Goal: Task Accomplishment & Management: Manage account settings

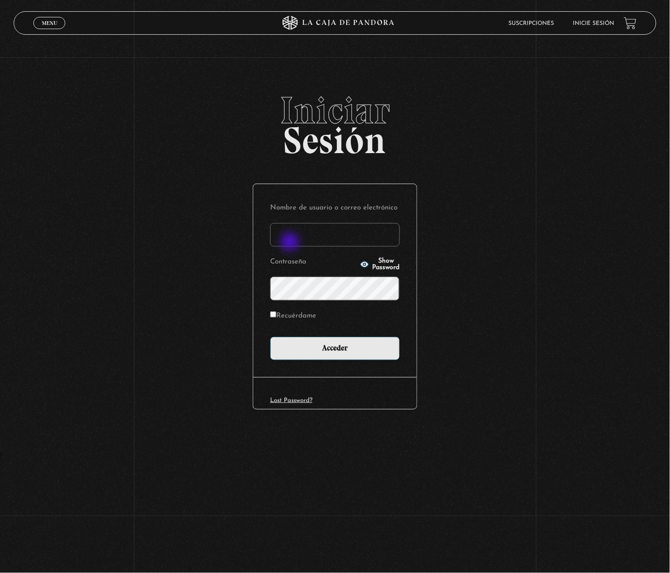
click at [289, 239] on input "Nombre de usuario o correo electrónico" at bounding box center [335, 235] width 130 height 24
type input "[EMAIL_ADDRESS][DOMAIN_NAME]"
click at [360, 264] on icon "button" at bounding box center [364, 264] width 9 height 9
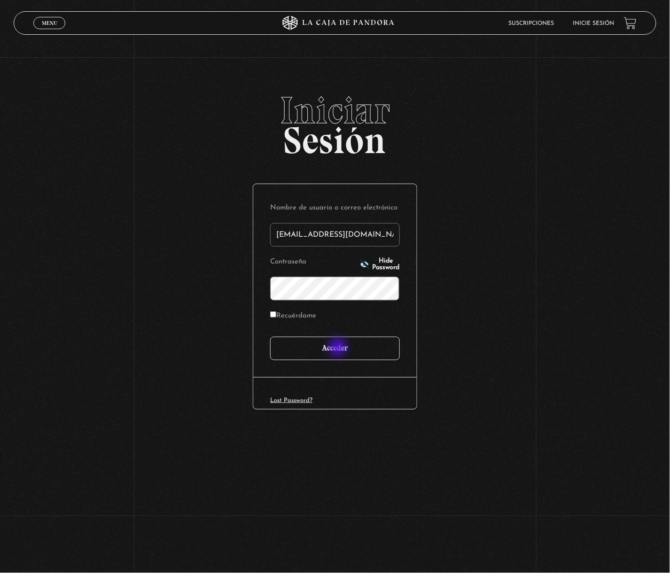
click at [339, 350] on input "Acceder" at bounding box center [335, 349] width 130 height 24
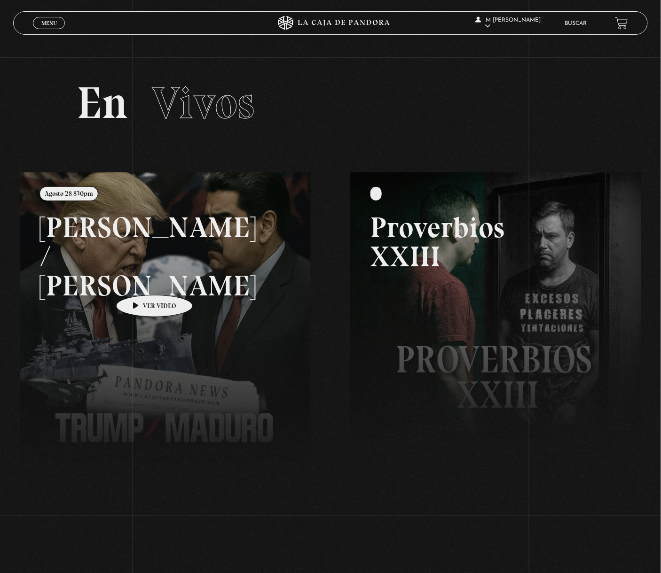
click at [140, 281] on link at bounding box center [350, 459] width 661 height 573
